Goal: Information Seeking & Learning: Check status

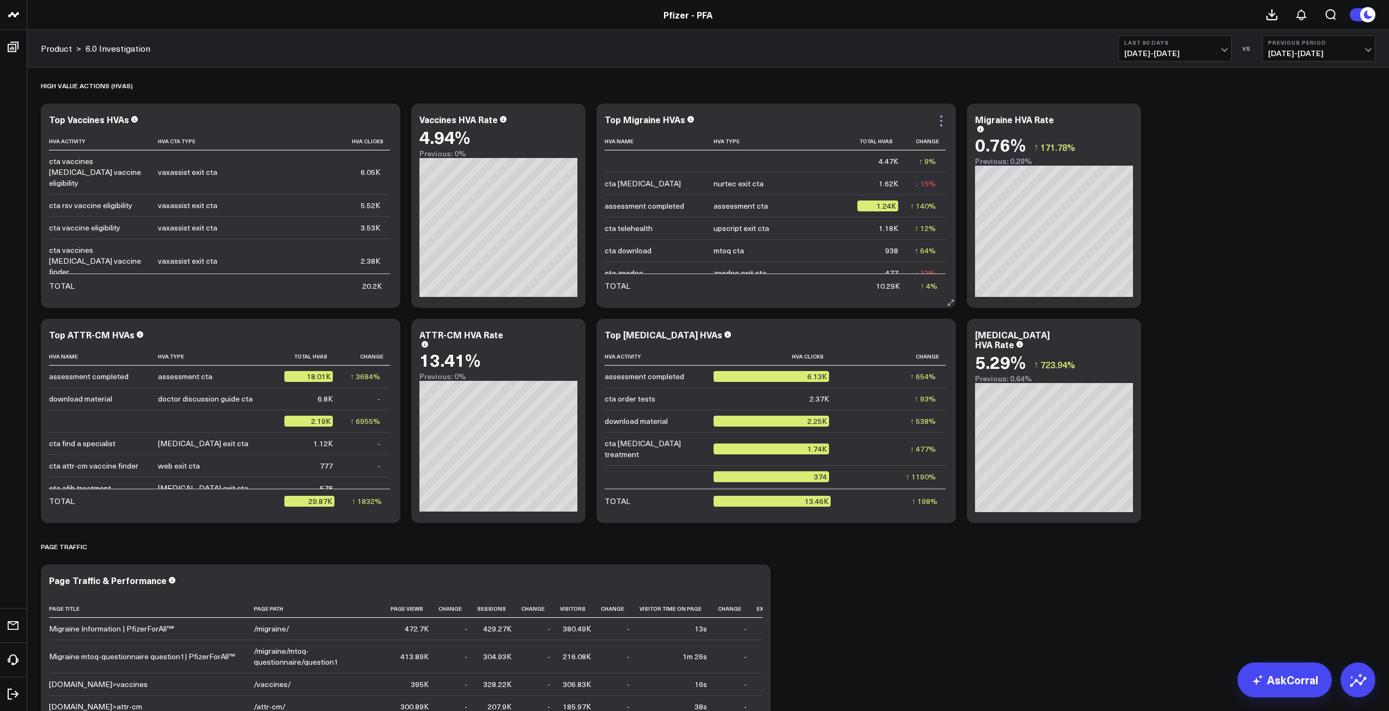
click at [940, 120] on icon at bounding box center [941, 120] width 13 height 13
click at [887, 213] on button "Export PNG" at bounding box center [897, 213] width 101 height 19
